Goal: Find specific page/section: Find specific page/section

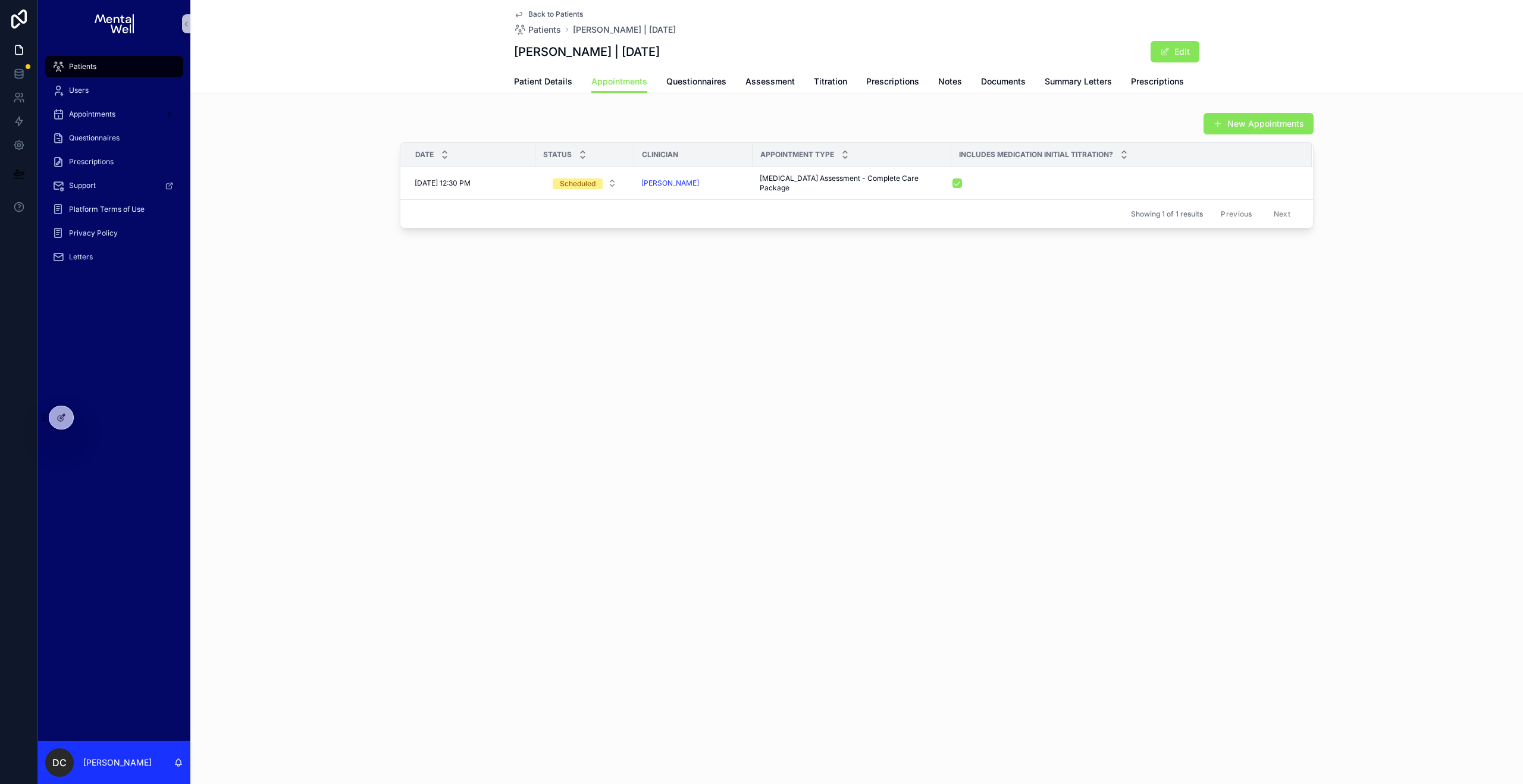
click at [149, 56] on link "Patients" at bounding box center [114, 67] width 138 height 22
click at [147, 62] on div "Patients" at bounding box center [114, 66] width 124 height 19
click at [108, 67] on div "Patients" at bounding box center [114, 66] width 124 height 19
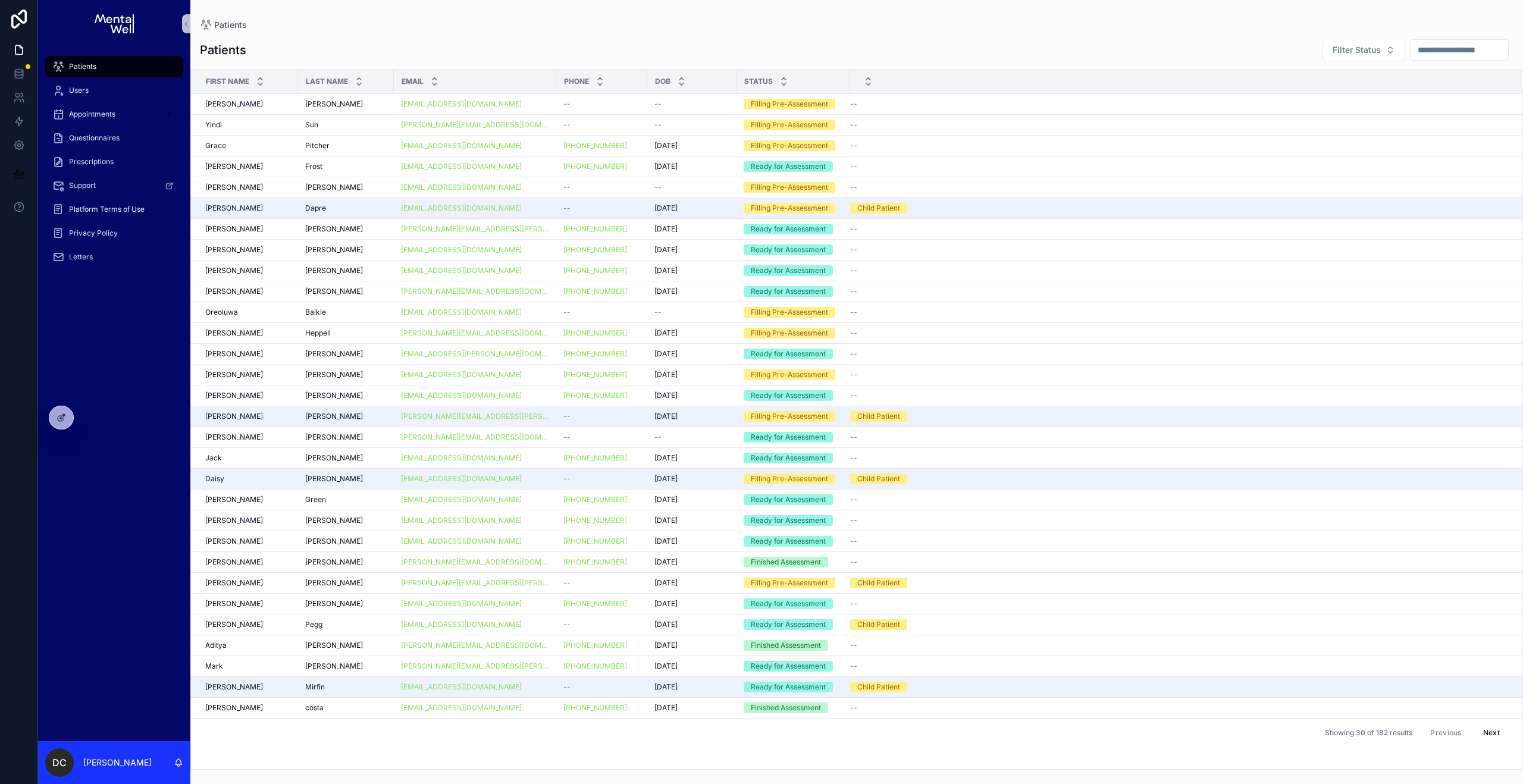
click at [81, 65] on span "Patients" at bounding box center [82, 67] width 27 height 10
click at [1426, 44] on input "text" at bounding box center [1459, 50] width 98 height 17
type input "****"
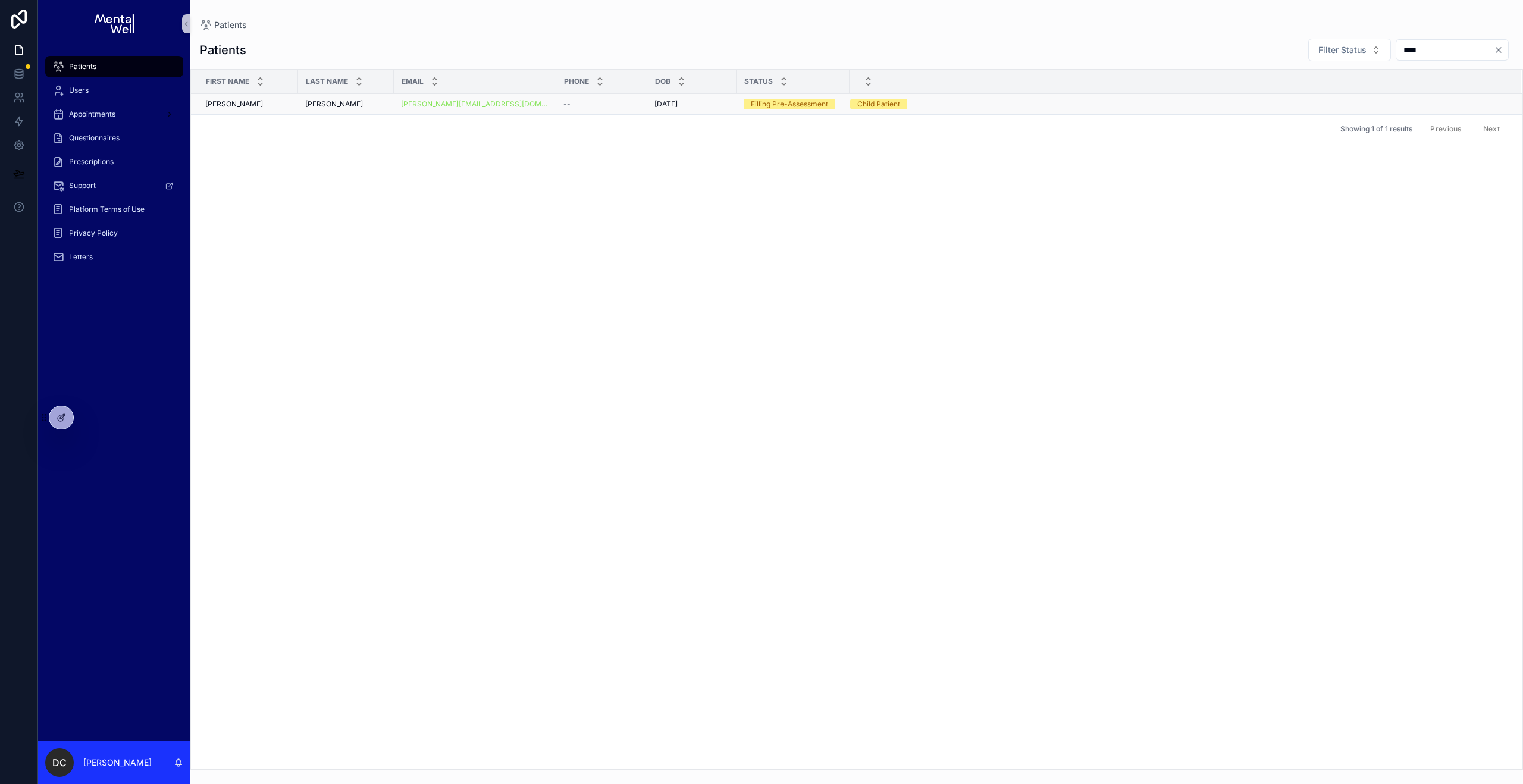
click at [283, 106] on div "[PERSON_NAME]" at bounding box center [248, 104] width 85 height 10
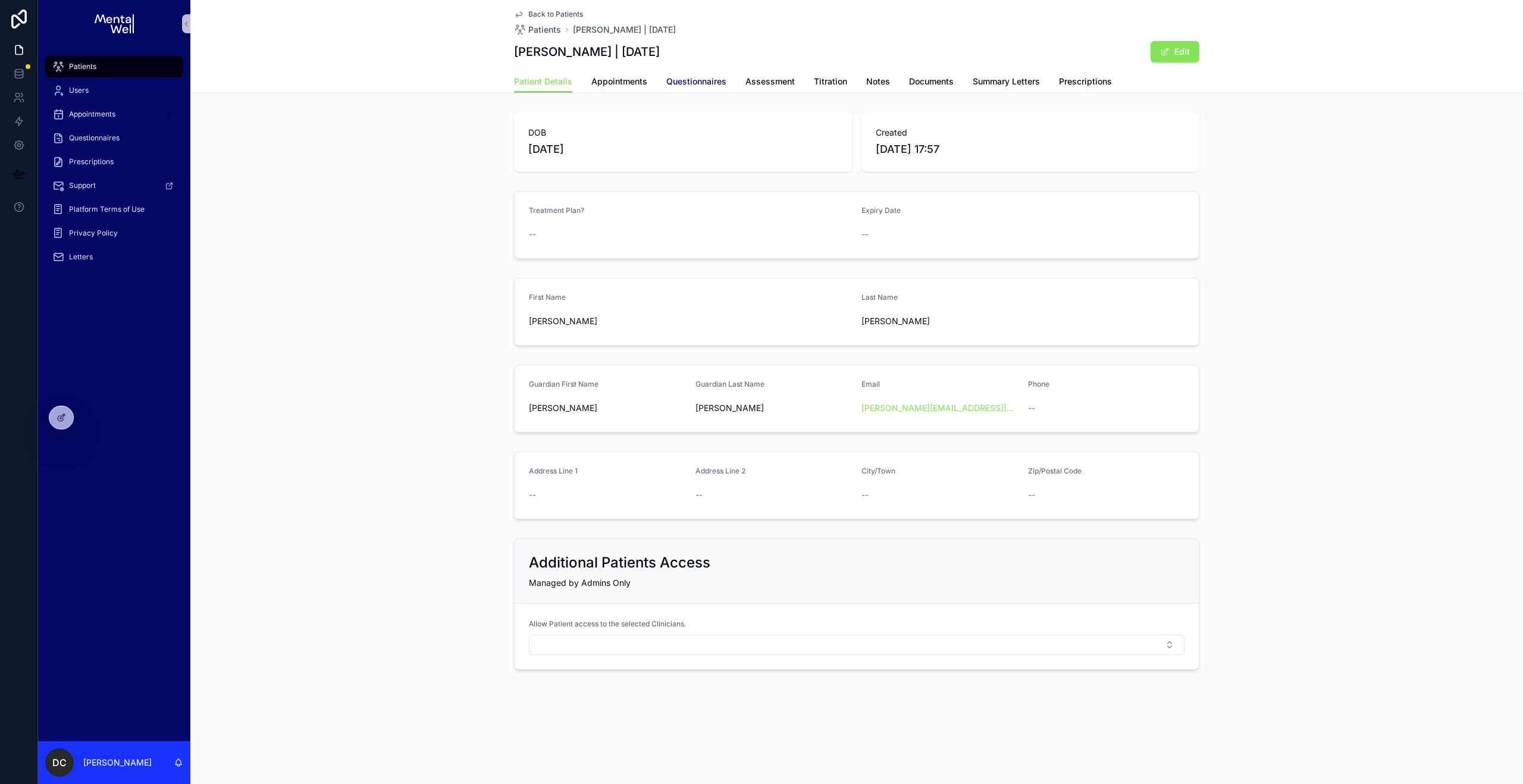
click at [692, 79] on span "Questionnaires" at bounding box center [696, 81] width 60 height 12
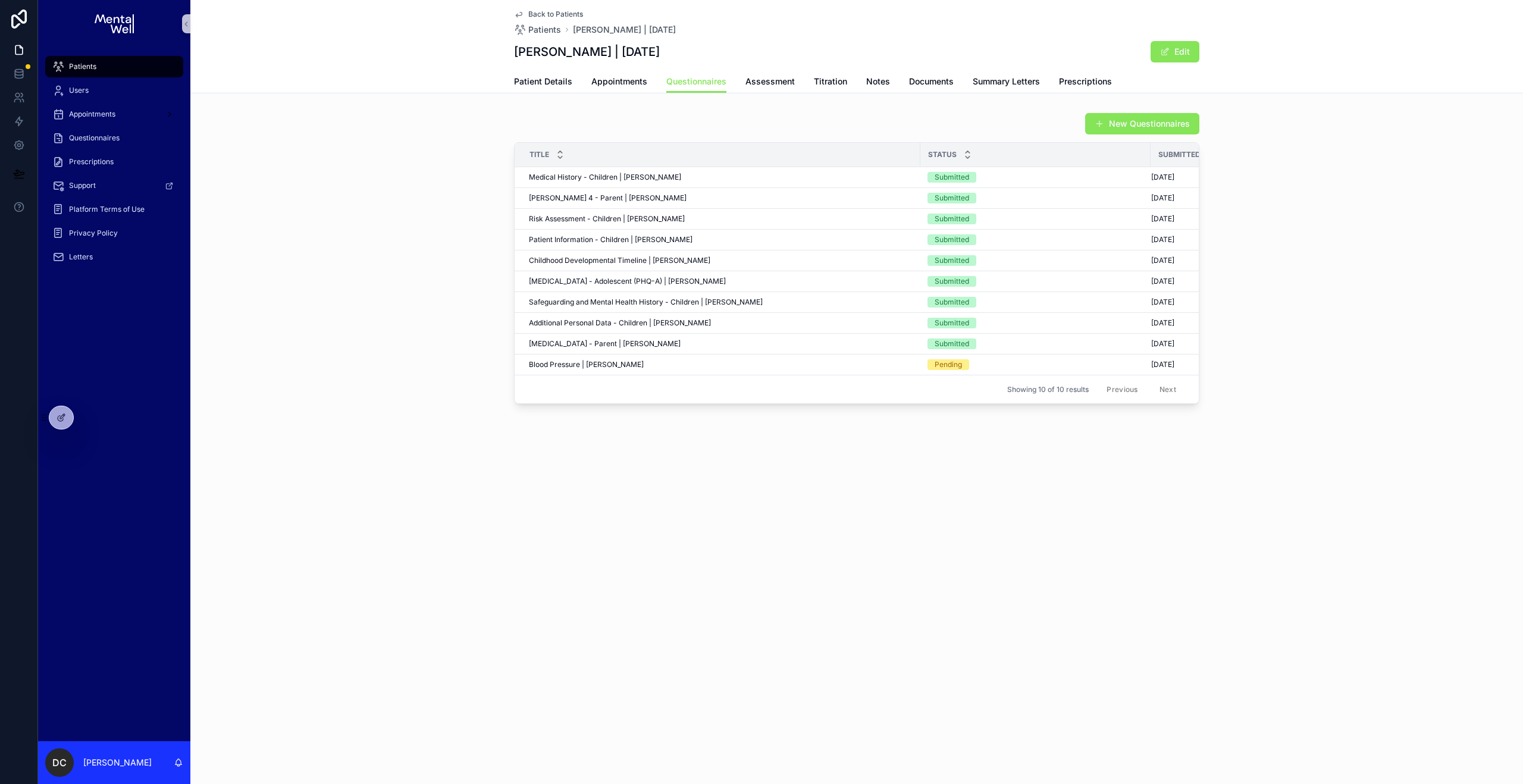
click at [406, 204] on div "New Questionnaires Title Status Submitted Date Medical History - Children | [PE…" at bounding box center [856, 258] width 1333 height 301
